Goal: Information Seeking & Learning: Find specific page/section

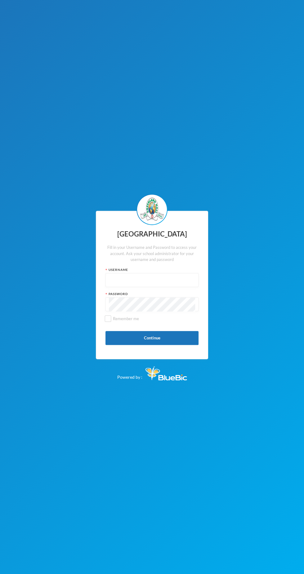
click at [118, 280] on input "text" at bounding box center [152, 280] width 86 height 14
type input "Glh25cs01"
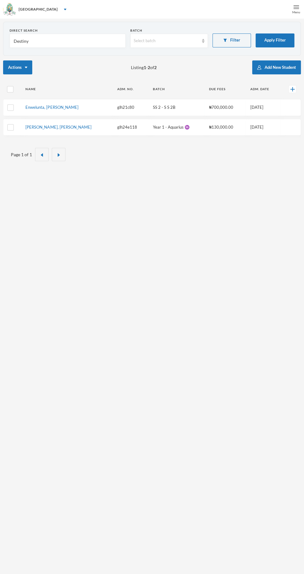
click at [288, 15] on div "Menu" at bounding box center [295, 9] width 15 height 19
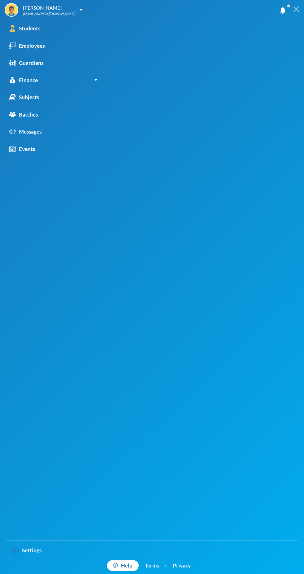
click at [292, 16] on div at bounding box center [295, 9] width 15 height 19
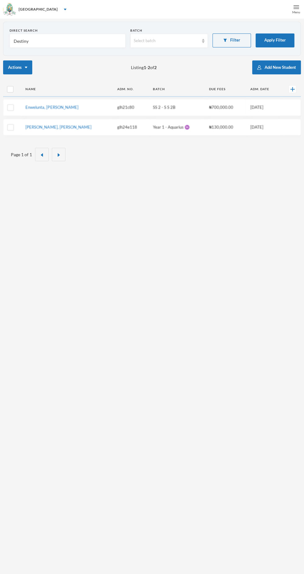
click at [291, 13] on div "Menu" at bounding box center [295, 9] width 15 height 19
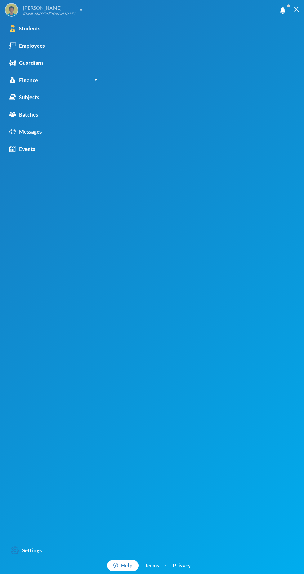
click at [72, 12] on div "[EMAIL_ADDRESS][DOMAIN_NAME]" at bounding box center [49, 13] width 52 height 5
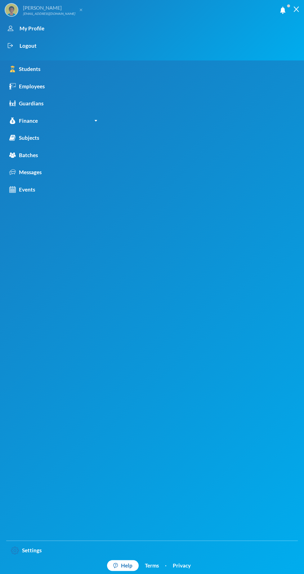
click at [80, 9] on img at bounding box center [81, 10] width 2 height 3
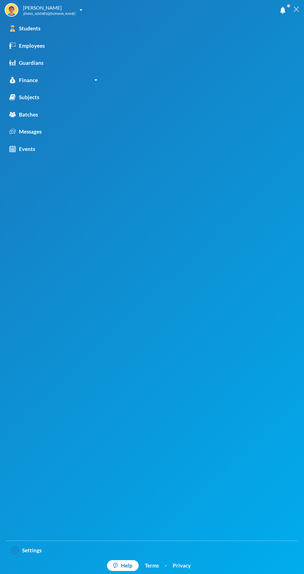
click at [289, 18] on div at bounding box center [295, 9] width 15 height 19
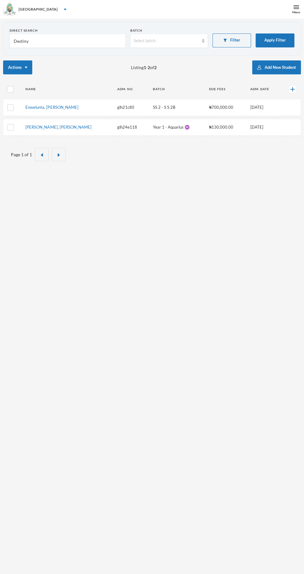
click at [80, 41] on input "Destiny" at bounding box center [67, 41] width 109 height 14
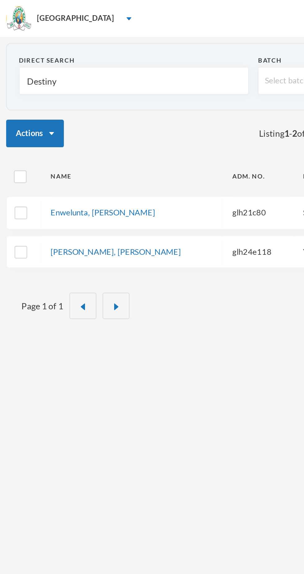
type input "Destin"
type input "Desti"
type input "Dest"
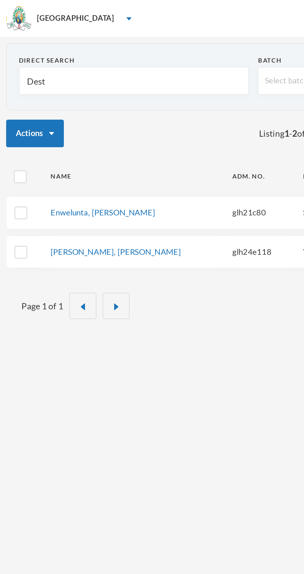
type input "Dest"
type input "Des"
type input "De"
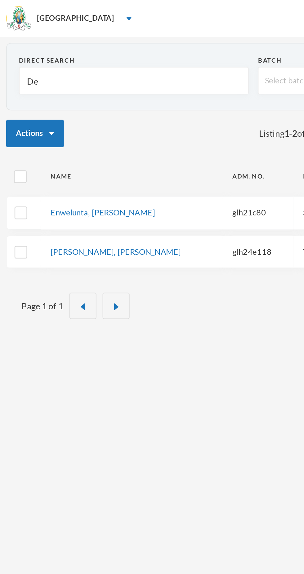
type input "D"
click at [49, 11] on div "[GEOGRAPHIC_DATA]" at bounding box center [152, 9] width 304 height 19
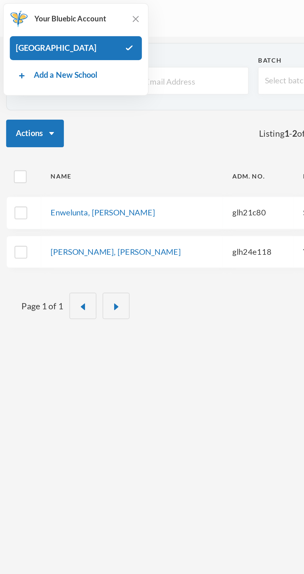
click at [103, 10] on div "[GEOGRAPHIC_DATA]" at bounding box center [152, 9] width 304 height 19
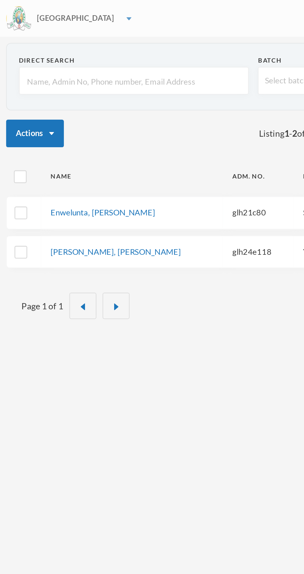
click at [66, 8] on div "[GEOGRAPHIC_DATA]" at bounding box center [152, 9] width 304 height 19
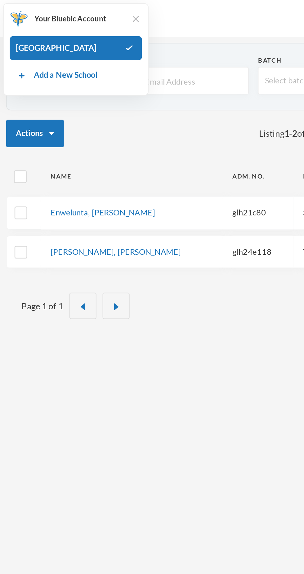
click at [65, 10] on img at bounding box center [68, 10] width 6 height 6
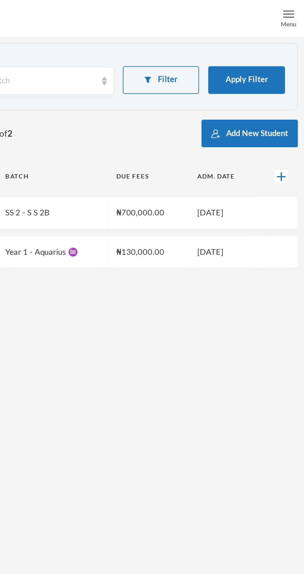
click at [298, 9] on img at bounding box center [296, 7] width 6 height 6
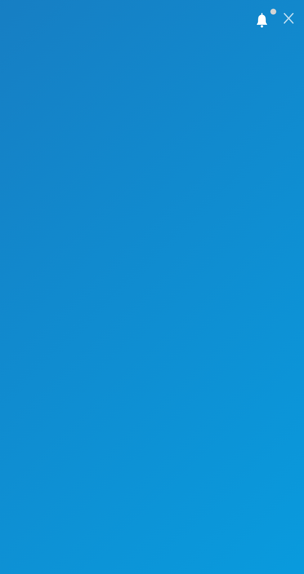
click at [296, 11] on img at bounding box center [296, 10] width 6 height 6
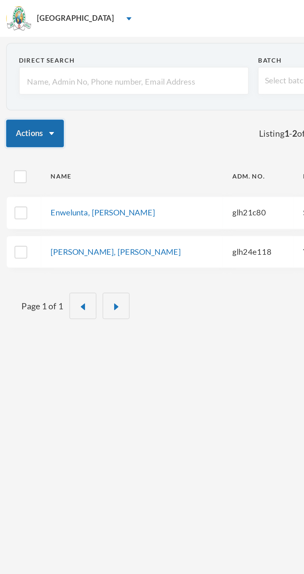
click at [32, 62] on button "Actions" at bounding box center [17, 67] width 29 height 14
click at [28, 70] on button "Actions" at bounding box center [17, 67] width 29 height 14
click at [18, 69] on button "Actions" at bounding box center [17, 67] width 29 height 14
click at [24, 66] on button "Actions" at bounding box center [17, 67] width 29 height 14
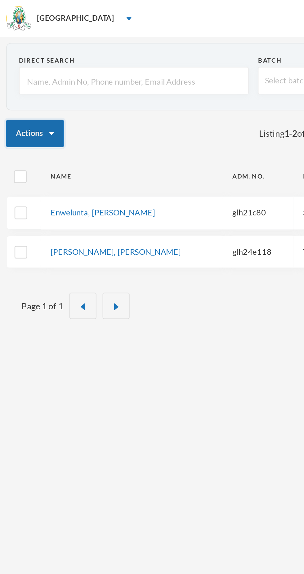
click at [20, 68] on button "Actions" at bounding box center [17, 67] width 29 height 14
click at [25, 63] on button "Actions" at bounding box center [17, 67] width 29 height 14
click at [24, 72] on button "Actions" at bounding box center [17, 67] width 29 height 14
click at [11, 90] on input "checkbox" at bounding box center [10, 89] width 7 height 7
checkbox input "true"
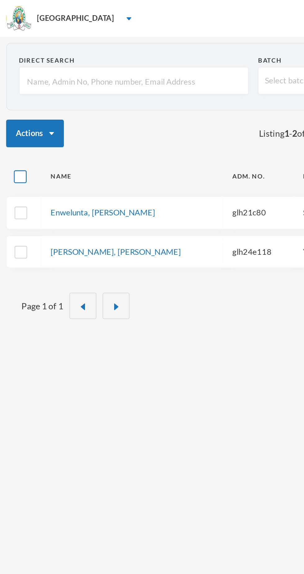
checkbox input "true"
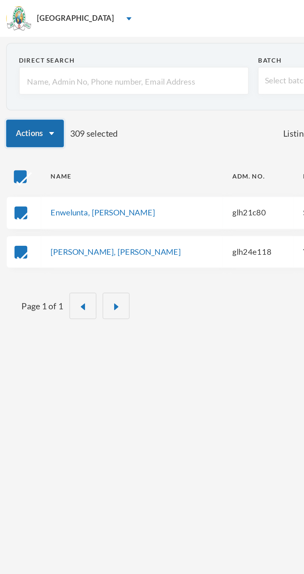
click at [24, 69] on button "Actions" at bounding box center [17, 67] width 29 height 14
click at [72, 60] on div "Actions 309 selected Listing 1 - 2 of 2 Add New Student" at bounding box center [152, 67] width 298 height 14
click at [12, 90] on input "checkbox" at bounding box center [10, 89] width 7 height 7
checkbox input "false"
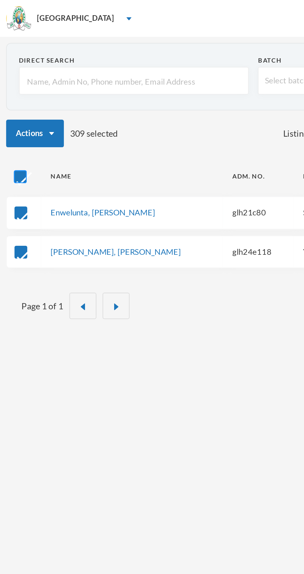
checkbox input "false"
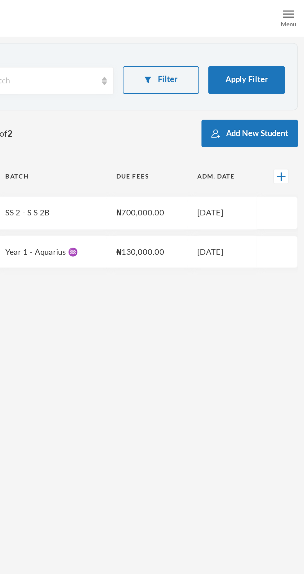
click at [295, 13] on div "Menu" at bounding box center [296, 12] width 8 height 5
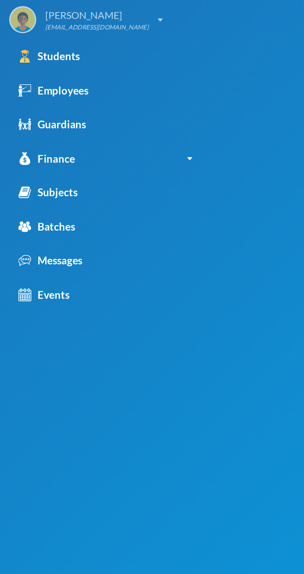
click at [73, 14] on div "[EMAIL_ADDRESS][DOMAIN_NAME]" at bounding box center [49, 13] width 52 height 5
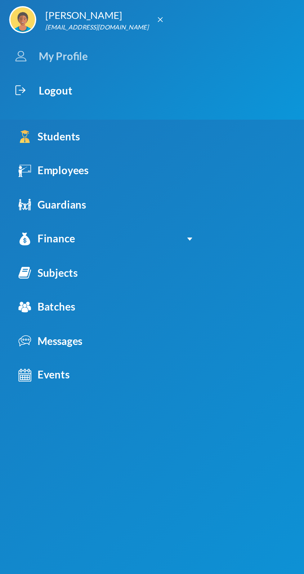
click at [46, 32] on div "My Profile" at bounding box center [147, 28] width 284 height 17
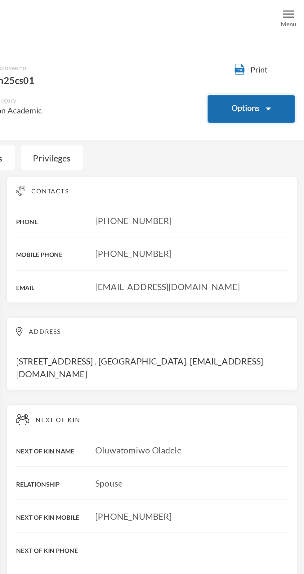
click at [278, 56] on button "Options" at bounding box center [277, 55] width 44 height 14
click at [227, 76] on div "Bio Notes Privileges" at bounding box center [152, 79] width 304 height 13
click at [290, 52] on button "Options" at bounding box center [277, 55] width 44 height 14
click at [224, 79] on div "Bio Notes Privileges" at bounding box center [152, 79] width 304 height 13
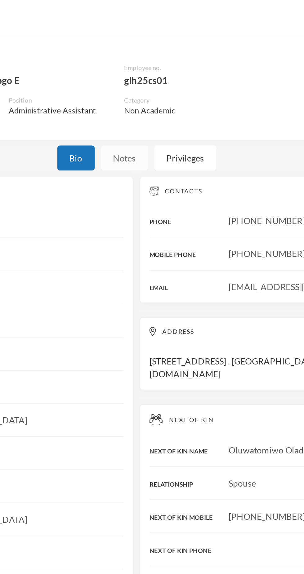
click at [146, 77] on div "Notes" at bounding box center [146, 79] width 24 height 13
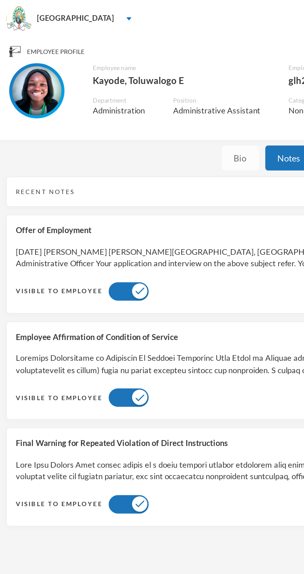
click at [119, 80] on div "Bio" at bounding box center [121, 79] width 19 height 13
